Goal: Find contact information: Find contact information

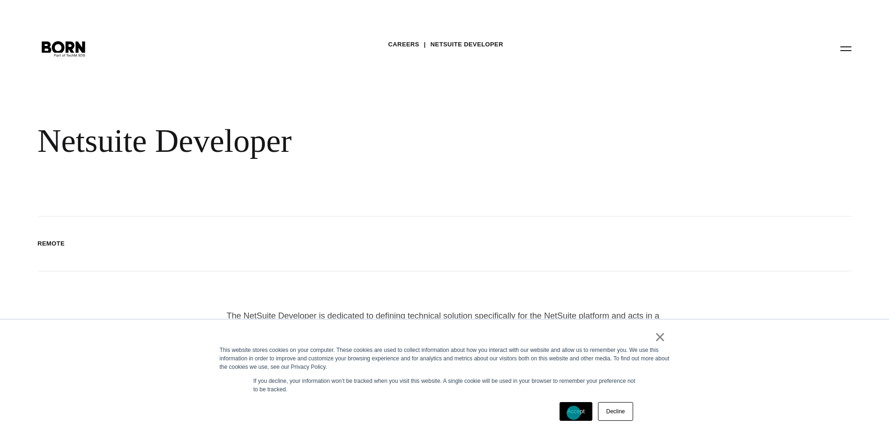
click at [573, 412] on link "Accept" at bounding box center [575, 411] width 33 height 19
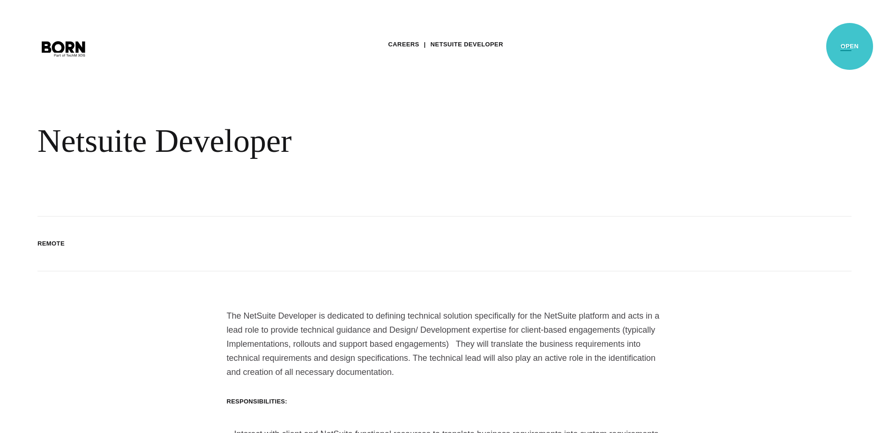
click at [849, 46] on button "Primary Menu" at bounding box center [845, 48] width 22 height 20
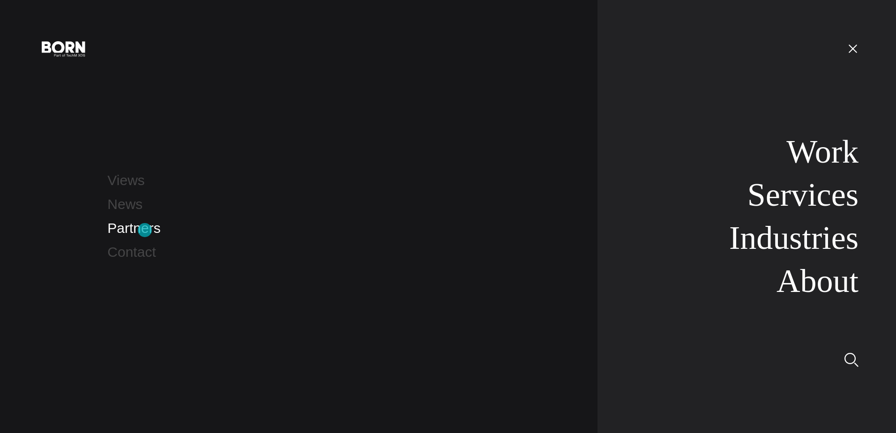
click at [145, 230] on link "Partners" at bounding box center [133, 227] width 53 height 15
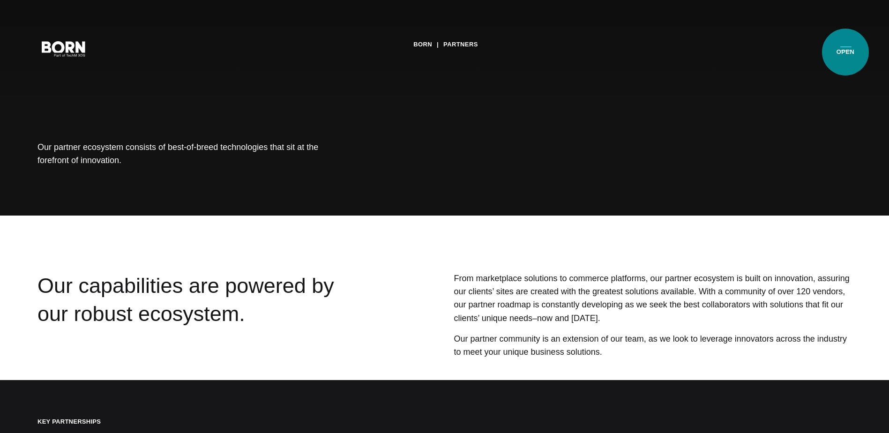
click at [844, 52] on button "Primary Menu" at bounding box center [845, 48] width 22 height 20
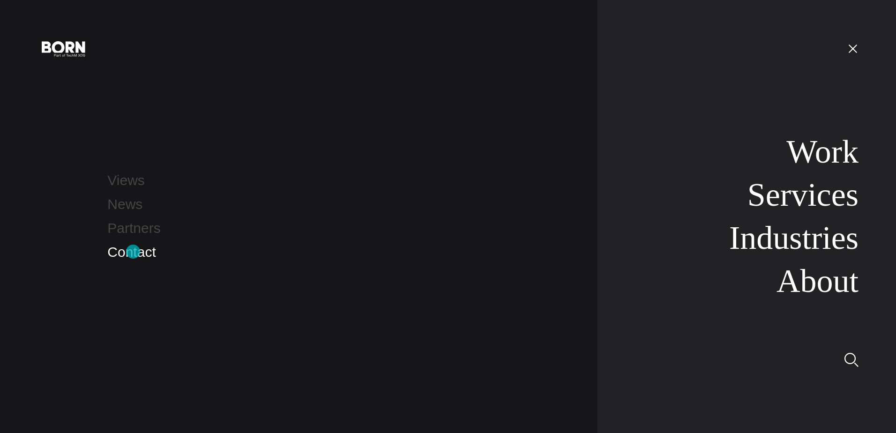
click at [133, 252] on link "Contact" at bounding box center [131, 251] width 48 height 15
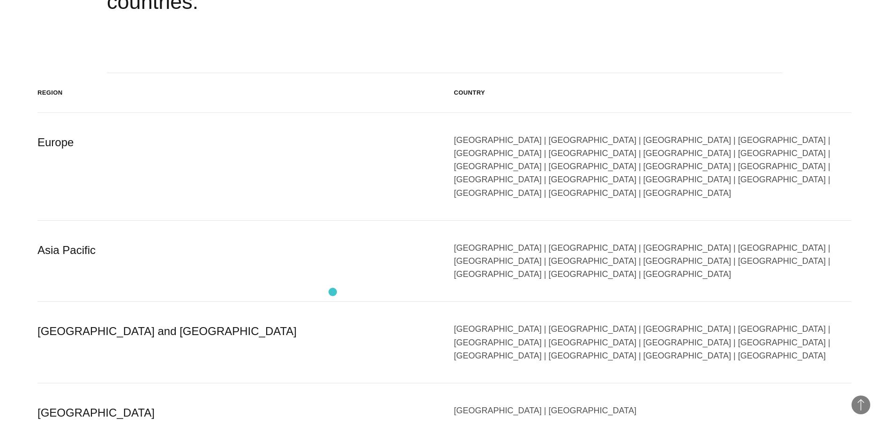
scroll to position [1640, 0]
click at [93, 322] on div "[GEOGRAPHIC_DATA] and [GEOGRAPHIC_DATA]" at bounding box center [236, 342] width 398 height 40
drag, startPoint x: 107, startPoint y: 280, endPoint x: 292, endPoint y: 274, distance: 185.1
click at [107, 322] on div "[GEOGRAPHIC_DATA] and [GEOGRAPHIC_DATA]" at bounding box center [236, 342] width 398 height 40
click at [474, 322] on div "[GEOGRAPHIC_DATA] | [GEOGRAPHIC_DATA] | [GEOGRAPHIC_DATA] | [GEOGRAPHIC_DATA] |…" at bounding box center [653, 342] width 398 height 40
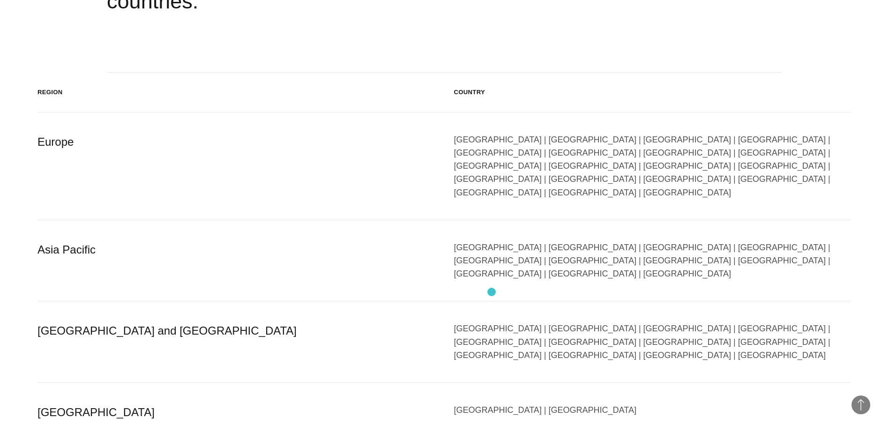
drag, startPoint x: 491, startPoint y: 292, endPoint x: 488, endPoint y: 288, distance: 5.3
click at [491, 322] on div "[GEOGRAPHIC_DATA] | [GEOGRAPHIC_DATA] | [GEOGRAPHIC_DATA] | [GEOGRAPHIC_DATA] |…" at bounding box center [653, 342] width 398 height 40
drag, startPoint x: 488, startPoint y: 288, endPoint x: 487, endPoint y: 282, distance: 5.7
click at [487, 322] on div "[GEOGRAPHIC_DATA] | [GEOGRAPHIC_DATA] | [GEOGRAPHIC_DATA] | [GEOGRAPHIC_DATA] |…" at bounding box center [653, 342] width 398 height 40
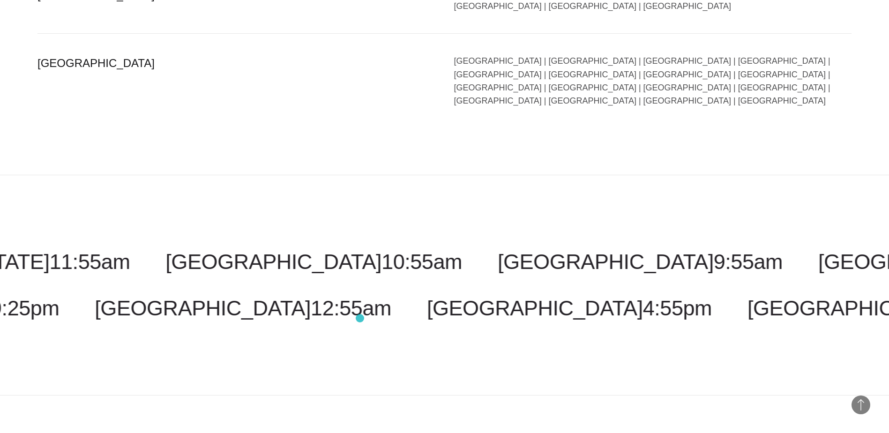
scroll to position [2357, 0]
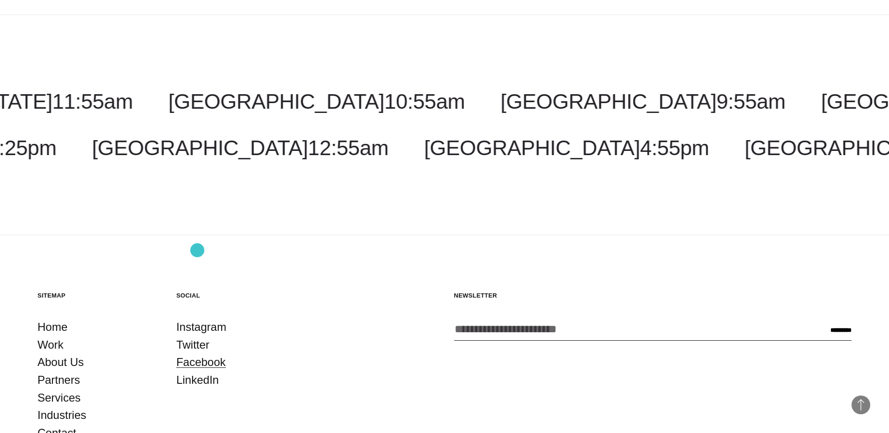
click at [197, 353] on link "Facebook" at bounding box center [200, 362] width 49 height 18
